Goal: Task Accomplishment & Management: Complete application form

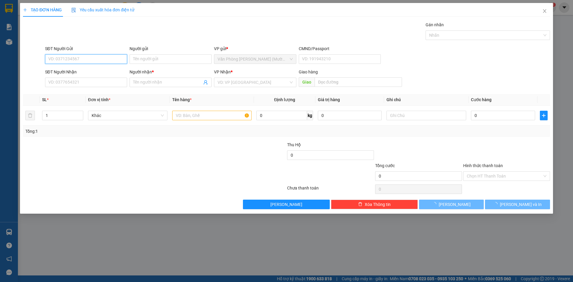
click at [83, 60] on input "SĐT Người Gửi" at bounding box center [86, 59] width 82 height 10
type input "0948677094"
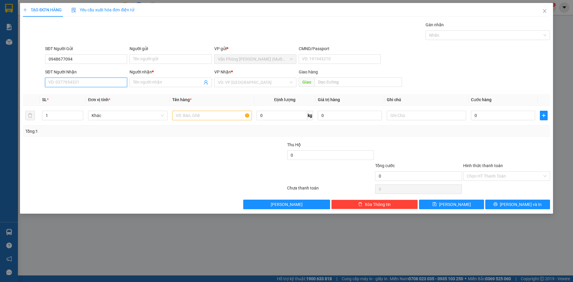
click at [85, 83] on input "SĐT Người Nhận" at bounding box center [86, 83] width 82 height 10
type input "0869896797"
click at [145, 83] on input "Người nhận *" at bounding box center [167, 82] width 69 height 7
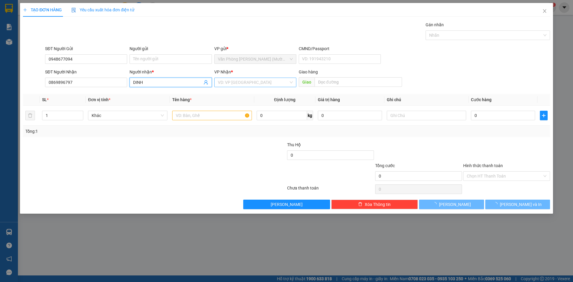
type input "DINH"
click at [243, 81] on input "search" at bounding box center [253, 82] width 71 height 9
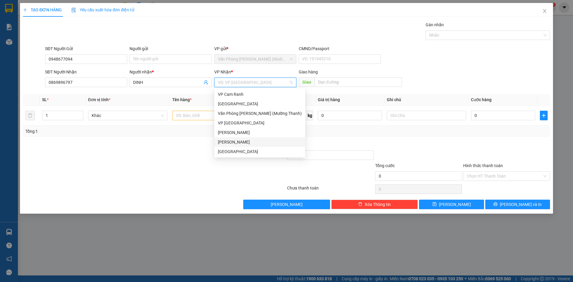
drag, startPoint x: 233, startPoint y: 140, endPoint x: 216, endPoint y: 140, distance: 17.9
click at [233, 140] on div "[PERSON_NAME]" at bounding box center [260, 142] width 84 height 7
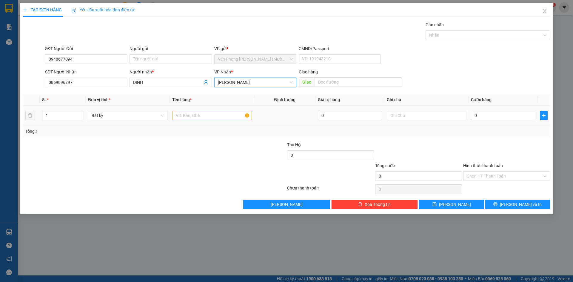
click at [195, 122] on td at bounding box center [212, 116] width 84 height 20
click at [199, 120] on input "text" at bounding box center [211, 116] width 79 height 10
type input "1 KIỆN ĐEN"
click at [477, 119] on input "0" at bounding box center [503, 116] width 64 height 10
type input "3"
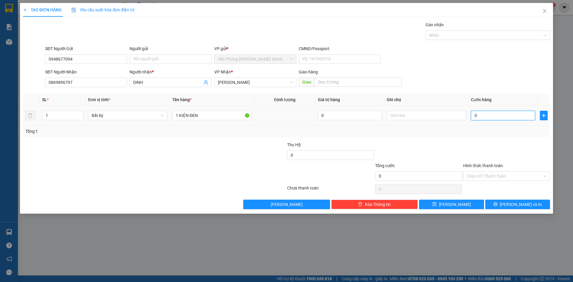
type input "3"
type input "30"
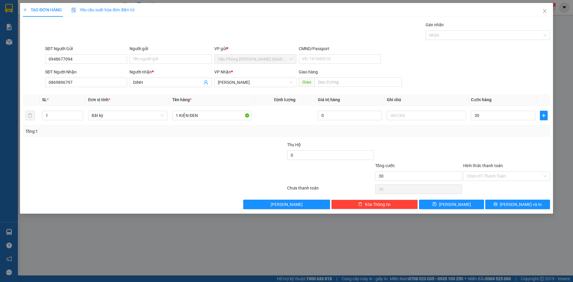
type input "30.000"
drag, startPoint x: 467, startPoint y: 133, endPoint x: 474, endPoint y: 164, distance: 32.0
click at [467, 133] on div "Tổng: 1" at bounding box center [286, 131] width 522 height 7
click at [481, 175] on input "Hình thức thanh toán" at bounding box center [503, 175] width 75 height 9
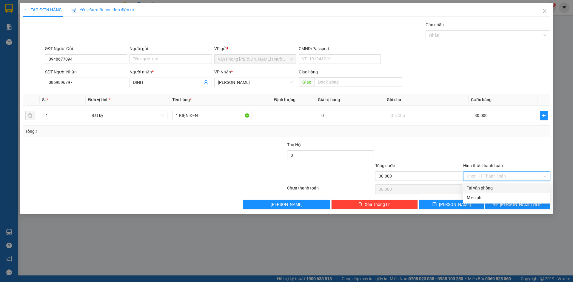
click at [483, 189] on div "Tại văn phòng" at bounding box center [506, 188] width 80 height 7
type input "0"
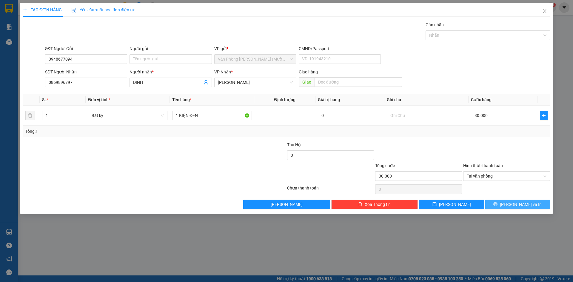
click at [505, 202] on button "[PERSON_NAME] và In" at bounding box center [517, 204] width 65 height 10
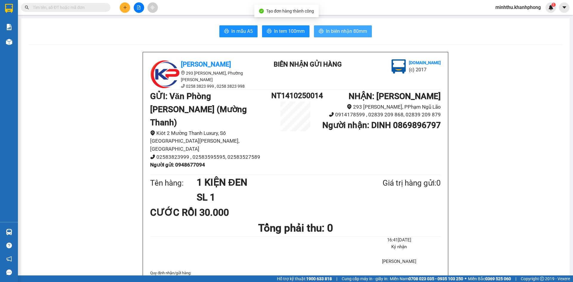
click at [355, 29] on span "In biên nhận 80mm" at bounding box center [346, 30] width 41 height 7
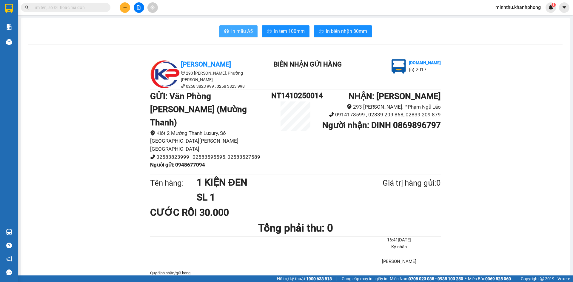
click at [228, 30] on button "In mẫu A5" at bounding box center [238, 31] width 38 height 12
